Goal: Task Accomplishment & Management: Complete application form

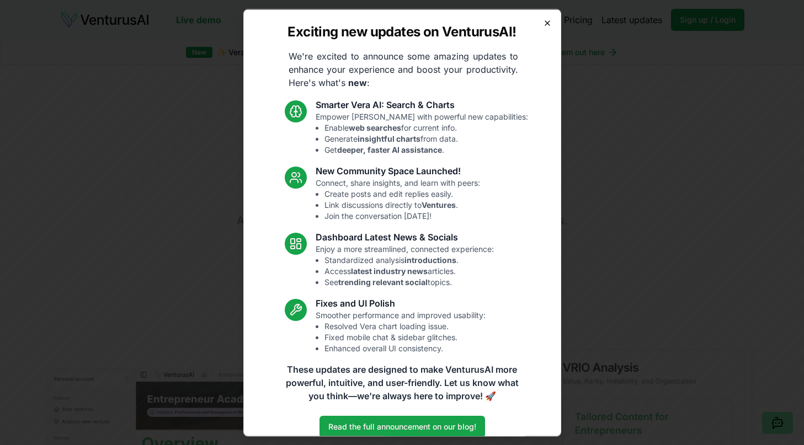
click at [546, 23] on icon "button" at bounding box center [547, 22] width 9 height 9
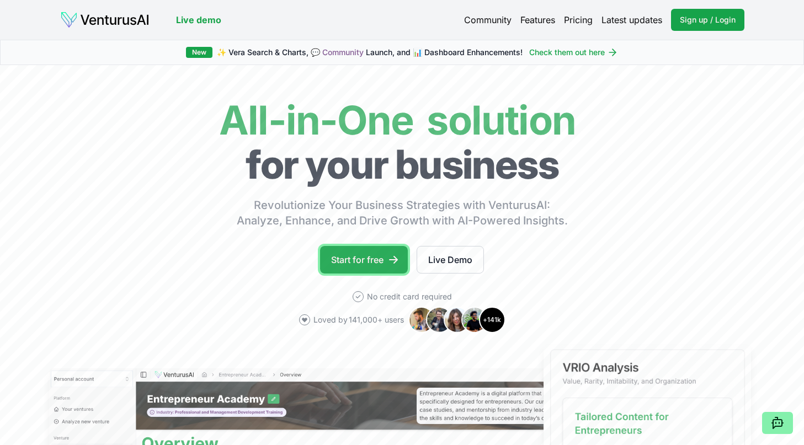
click at [361, 258] on link "Start for free" at bounding box center [364, 260] width 88 height 28
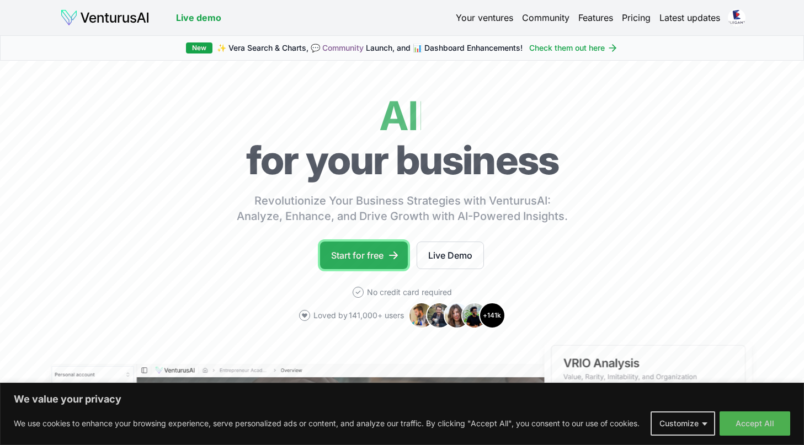
click at [359, 255] on link "Start for free" at bounding box center [364, 256] width 88 height 28
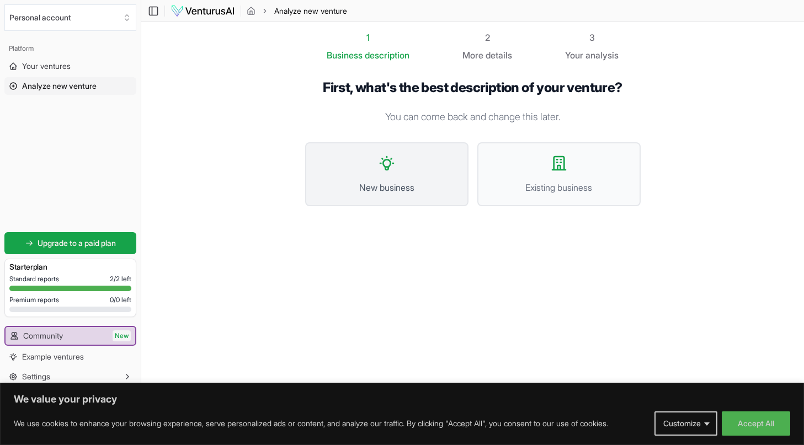
click at [397, 161] on button "New business" at bounding box center [386, 174] width 163 height 64
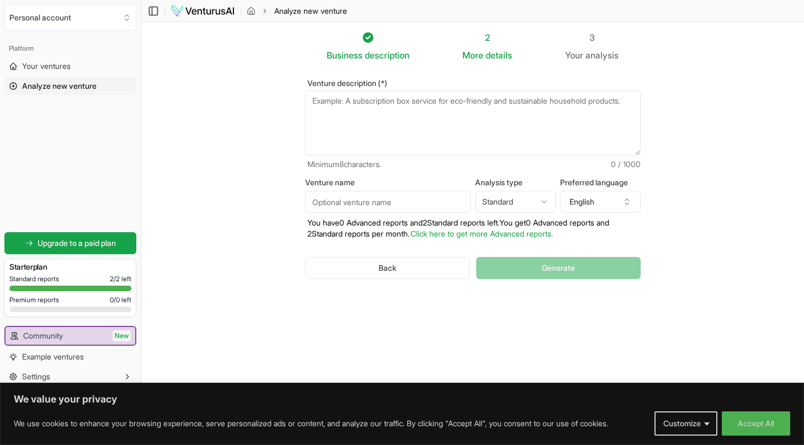
click at [331, 106] on textarea "Venture description (*)" at bounding box center [472, 122] width 335 height 65
